Goal: Transaction & Acquisition: Purchase product/service

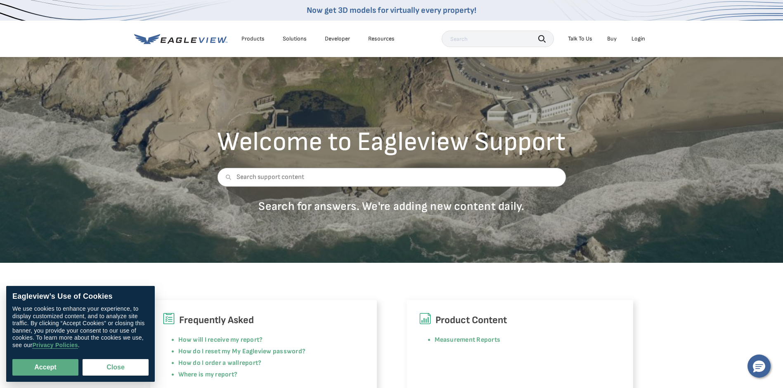
click at [642, 39] on div "Login" at bounding box center [639, 38] width 14 height 7
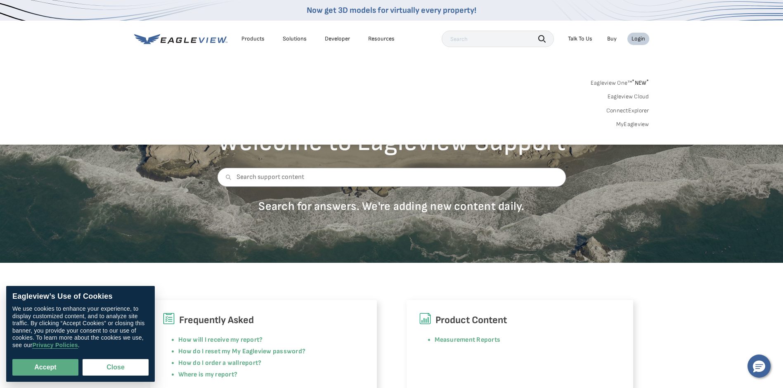
click at [639, 125] on link "MyEagleview" at bounding box center [632, 124] width 33 height 7
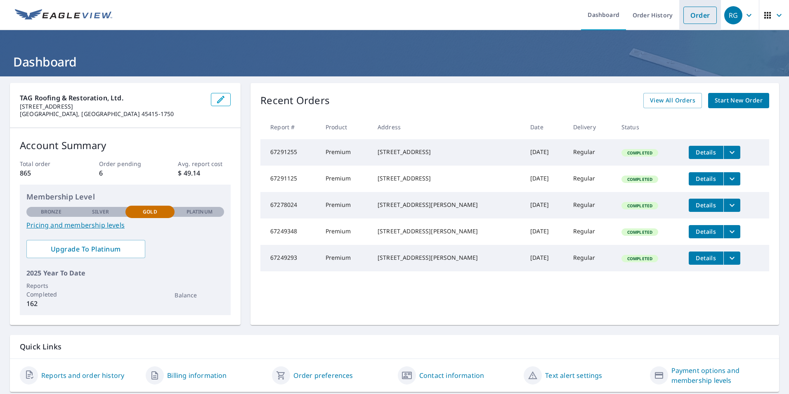
click at [691, 18] on link "Order" at bounding box center [700, 15] width 33 height 17
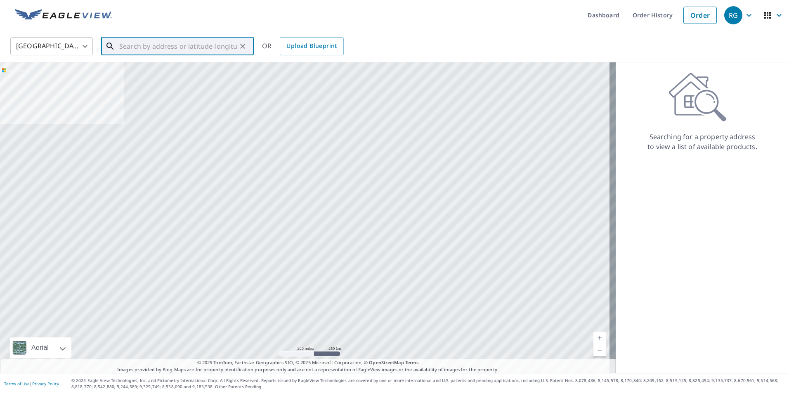
click at [160, 52] on input "text" at bounding box center [178, 46] width 118 height 23
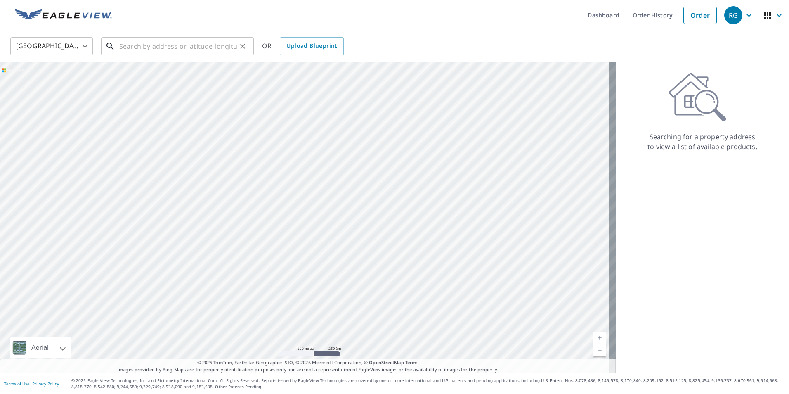
click at [177, 46] on input "text" at bounding box center [178, 46] width 118 height 23
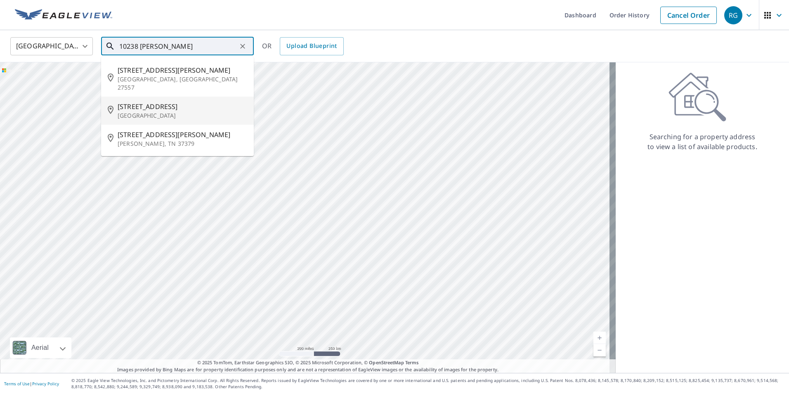
click at [166, 111] on p "[GEOGRAPHIC_DATA]" at bounding box center [183, 115] width 130 height 8
type input "[STREET_ADDRESS]"
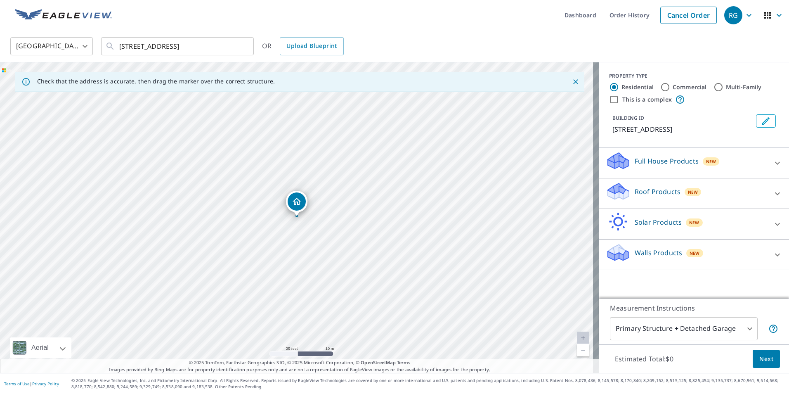
click at [654, 189] on p "Roof Products" at bounding box center [658, 192] width 46 height 10
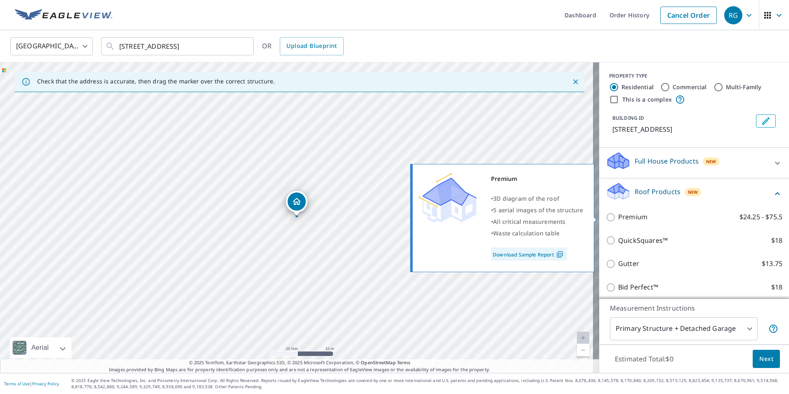
click at [626, 216] on p "Premium" at bounding box center [632, 217] width 29 height 10
click at [618, 216] on input "Premium $24.25 - $75.5" at bounding box center [612, 217] width 12 height 10
checkbox input "true"
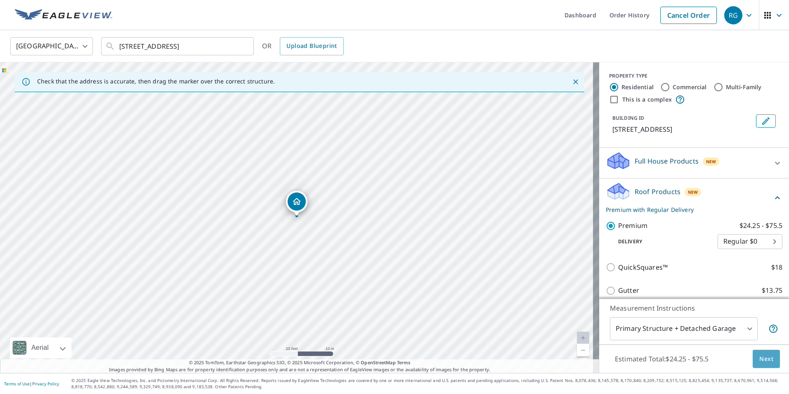
click at [760, 359] on span "Next" at bounding box center [767, 359] width 14 height 10
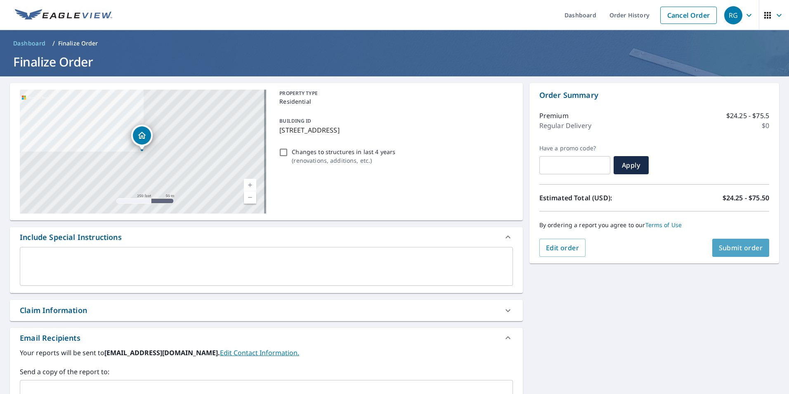
click at [736, 246] on span "Submit order" at bounding box center [741, 247] width 44 height 9
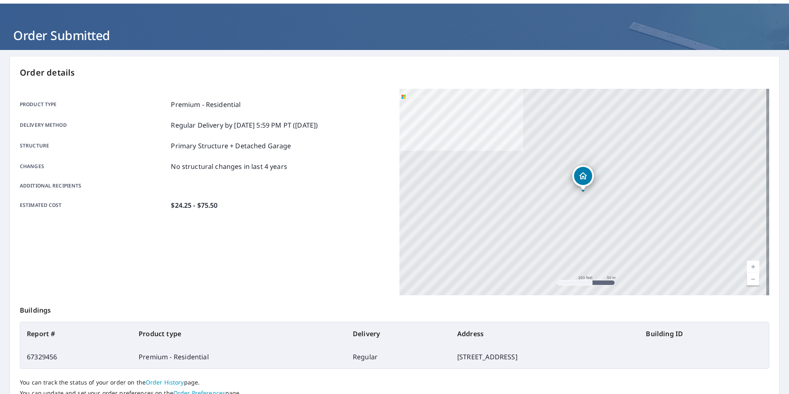
scroll to position [41, 0]
